Goal: Information Seeking & Learning: Learn about a topic

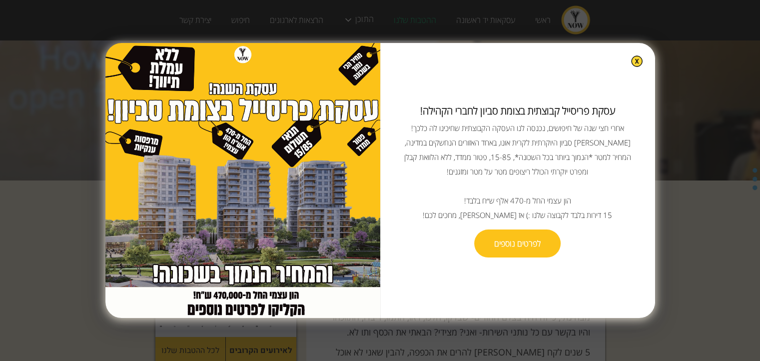
click at [631, 63] on img at bounding box center [636, 60] width 11 height 11
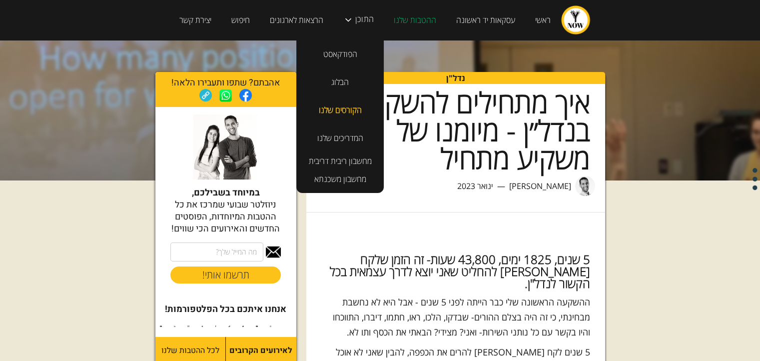
click at [352, 109] on link "הקורסים שלנו" at bounding box center [340, 110] width 63 height 28
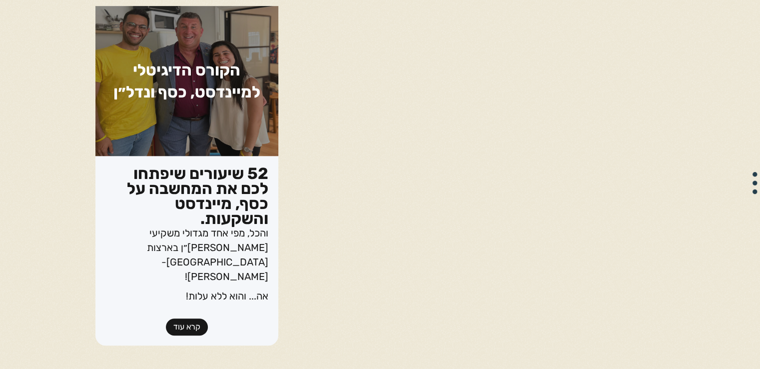
scroll to position [500, 0]
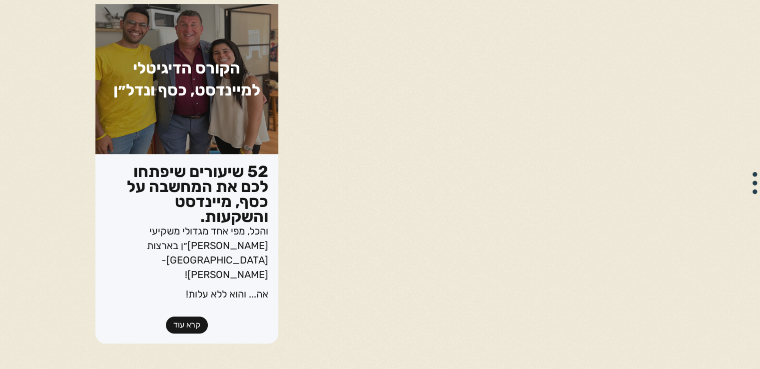
click at [200, 316] on link "קרא עוד" at bounding box center [187, 324] width 42 height 17
